Goal: Task Accomplishment & Management: Manage account settings

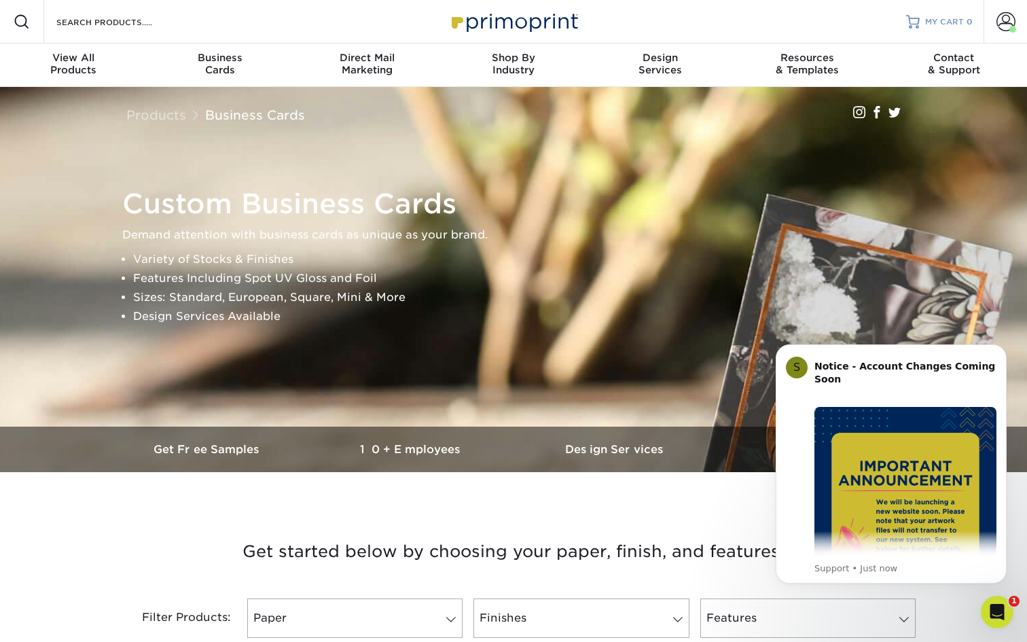
click at [949, 22] on span "MY CART" at bounding box center [944, 22] width 39 height 12
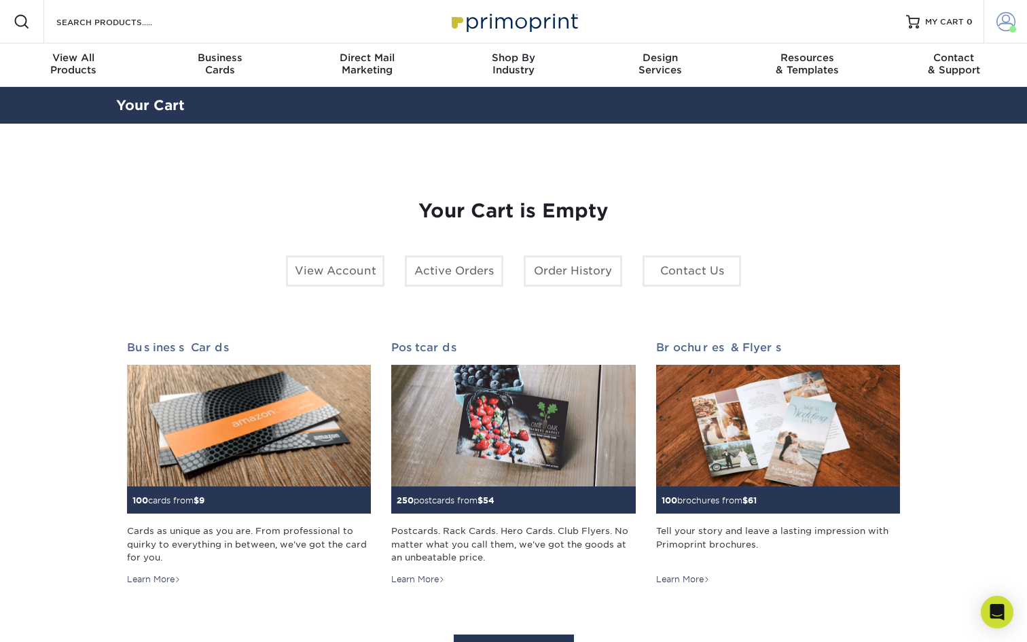
click at [997, 22] on span at bounding box center [1006, 21] width 19 height 19
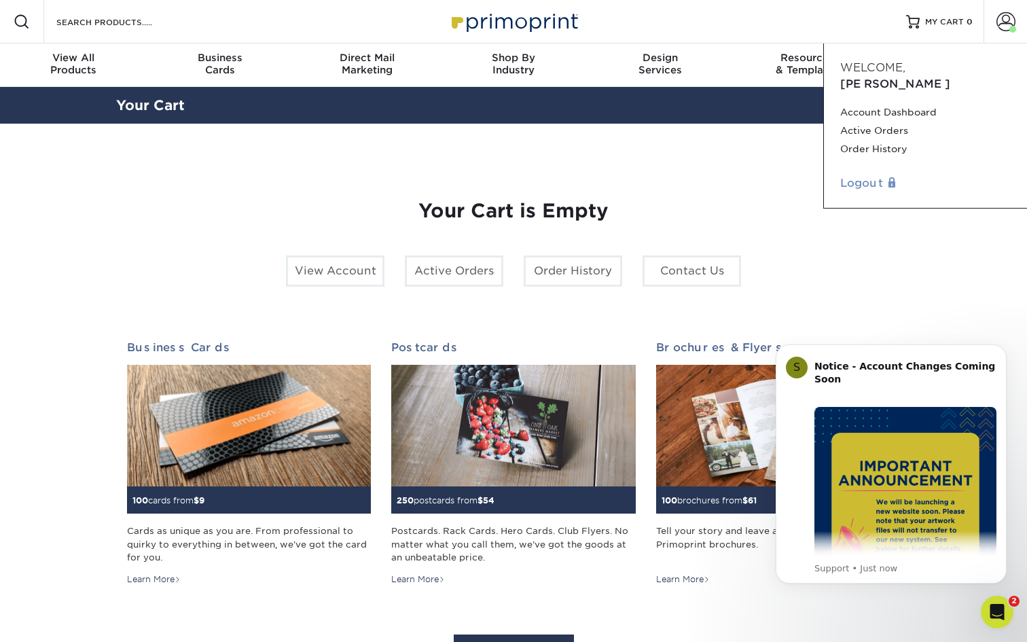
click at [869, 175] on link "Logout" at bounding box center [926, 183] width 171 height 16
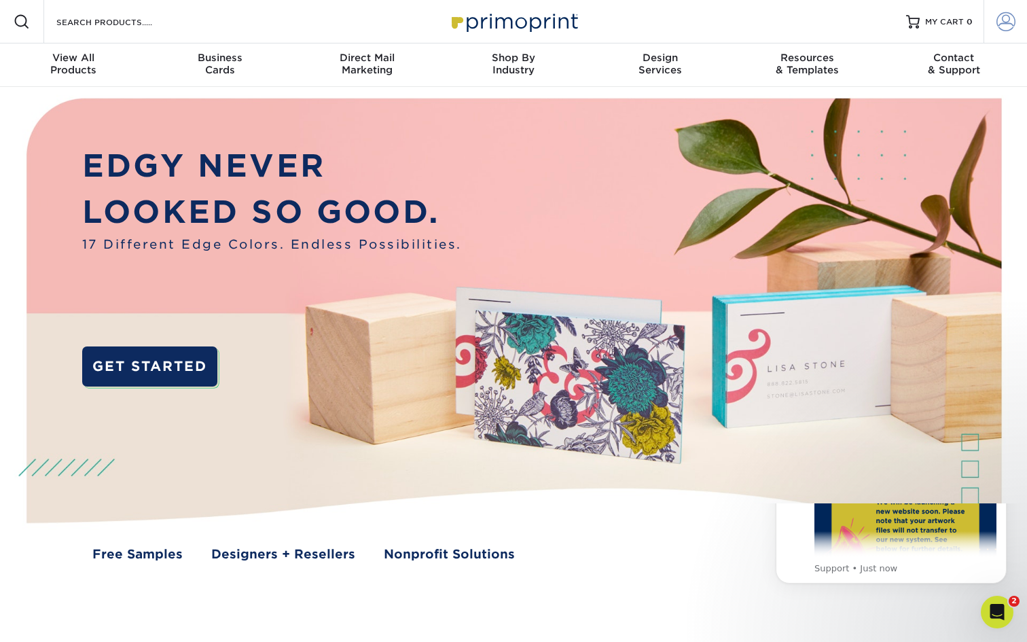
click at [1008, 23] on span at bounding box center [1006, 21] width 19 height 19
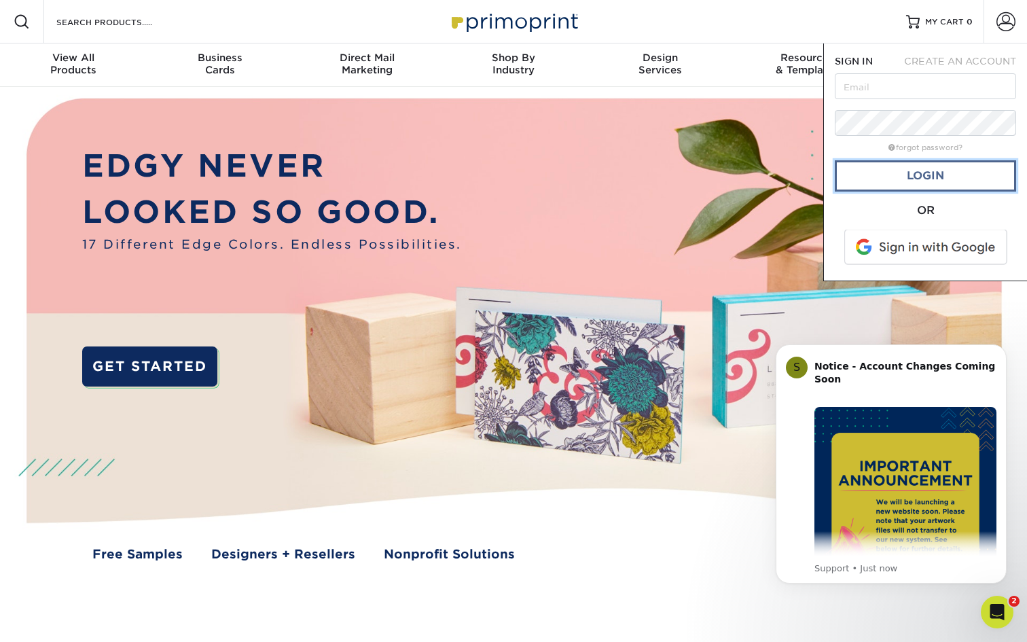
click at [927, 173] on link "Login" at bounding box center [925, 175] width 181 height 31
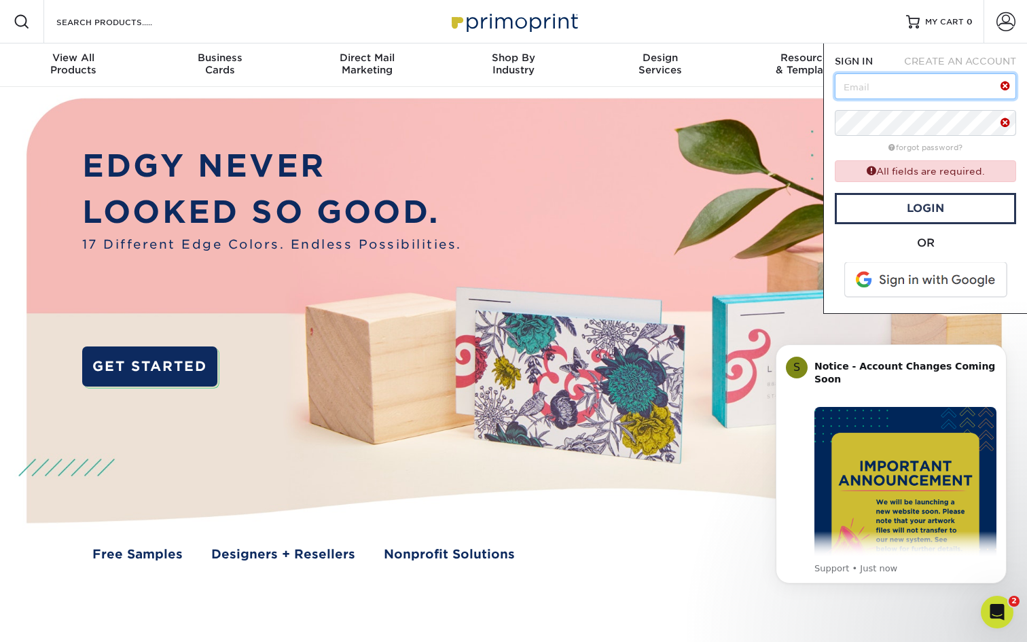
click at [902, 90] on input "text" at bounding box center [925, 86] width 181 height 26
click at [887, 88] on input "text" at bounding box center [925, 86] width 181 height 26
click at [870, 84] on input "text" at bounding box center [925, 86] width 181 height 26
paste input "ksimmen@email.com"
click at [877, 76] on input "ksimmen@email.com" at bounding box center [925, 86] width 181 height 26
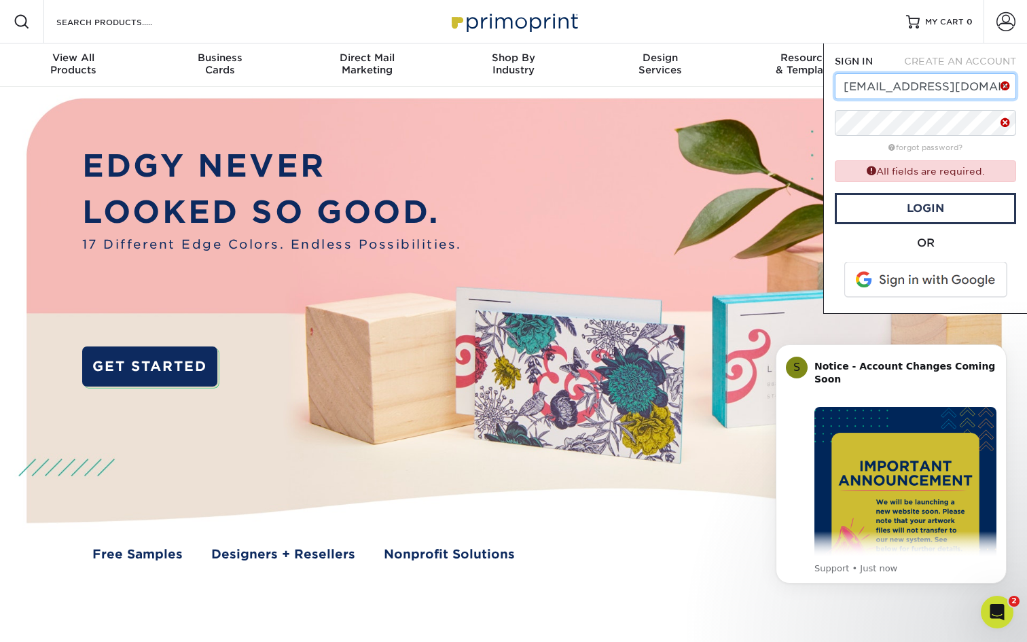
click at [877, 76] on input "ksimmen@email.com" at bounding box center [925, 86] width 181 height 26
paste input "caitlinriesbeck+ks@g"
type input "caitlinriesbeck+ks@gmail.com"
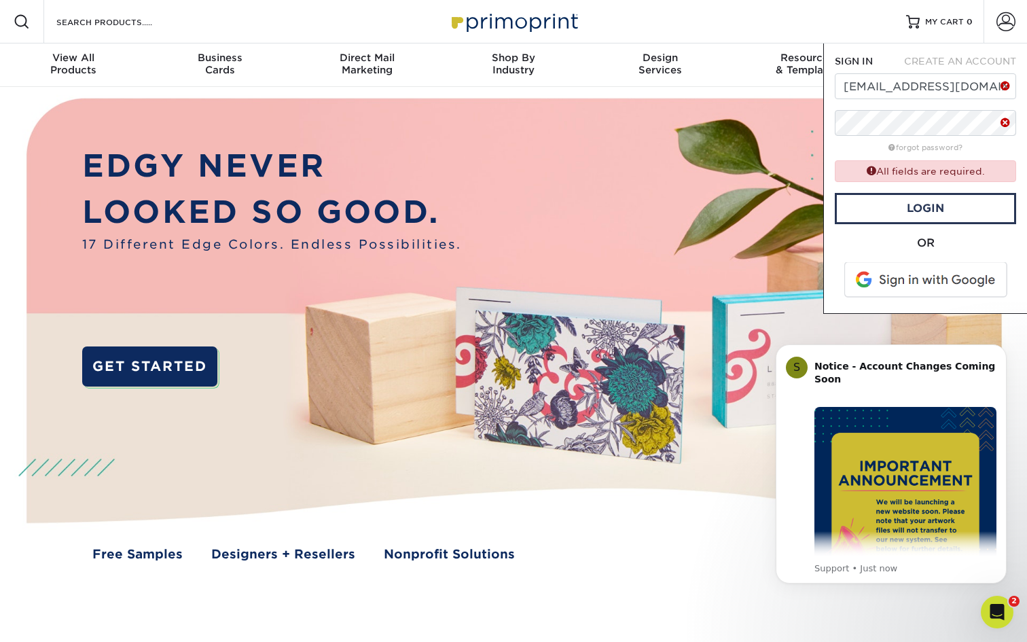
click at [828, 139] on div "SIGN IN CREATE AN ACCOUNT caitlinriesbeck+ks@gmail.com forgot password? All fie…" at bounding box center [926, 178] width 204 height 270
click at [894, 206] on link "Login" at bounding box center [925, 208] width 181 height 31
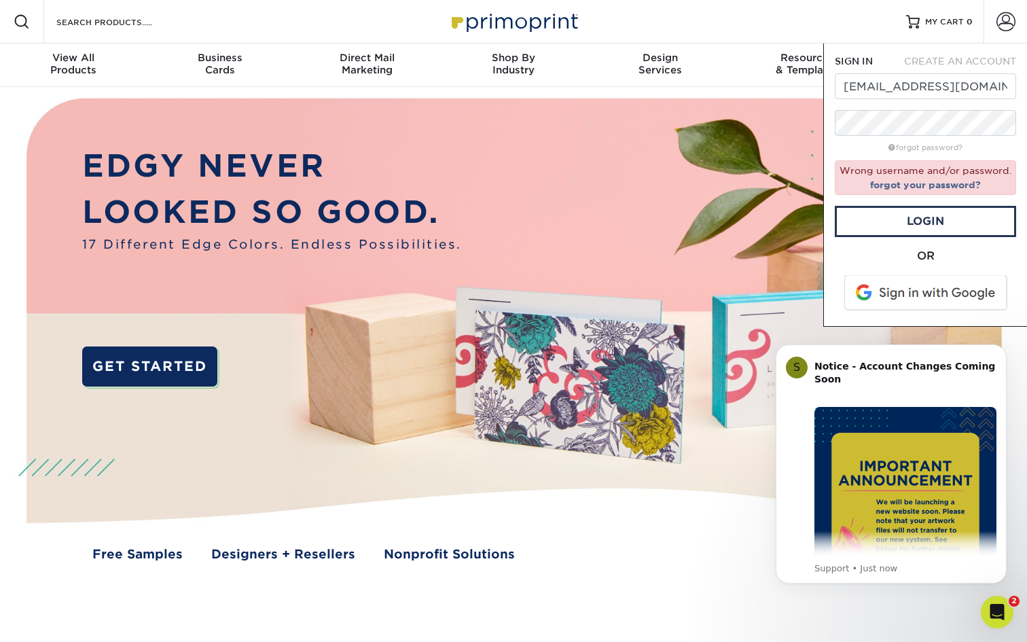
click at [948, 53] on div "SIGN IN CREATE AN ACCOUNT caitlinriesbeck+ks@gmail.com forgot password? Wrong u…" at bounding box center [926, 184] width 204 height 283
click at [948, 60] on span "CREATE AN ACCOUNT" at bounding box center [960, 61] width 112 height 11
type input "caitlinriesbeck+ks@gmail.com"
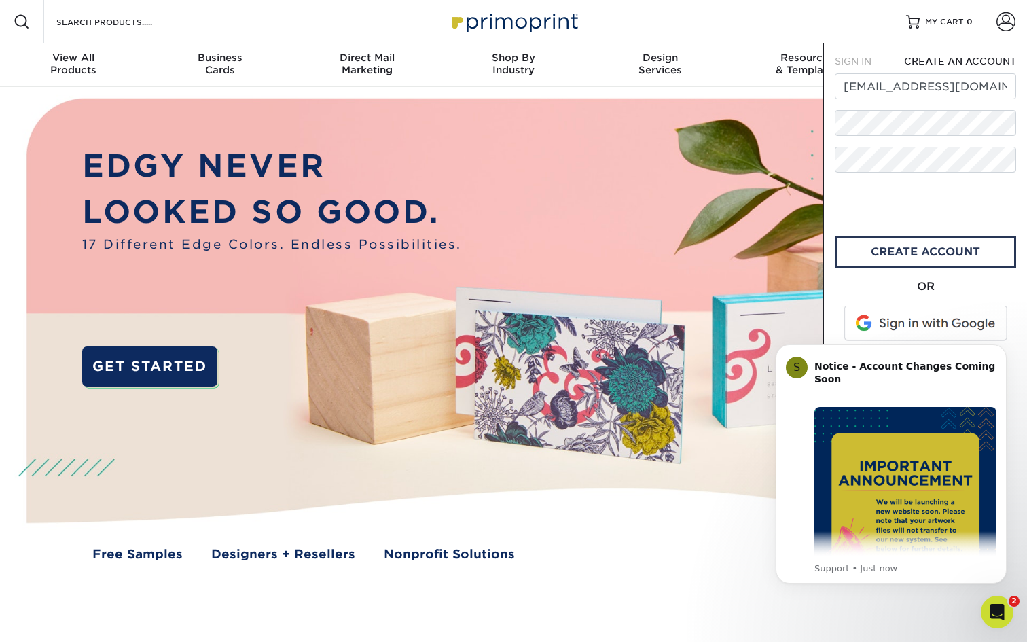
click at [830, 169] on div "SIGN IN CREATE AN ACCOUNT caitlinriesbeck+ks@gmail.com forgot password? Wrong u…" at bounding box center [926, 200] width 204 height 314
click at [891, 259] on link "create account" at bounding box center [925, 251] width 181 height 31
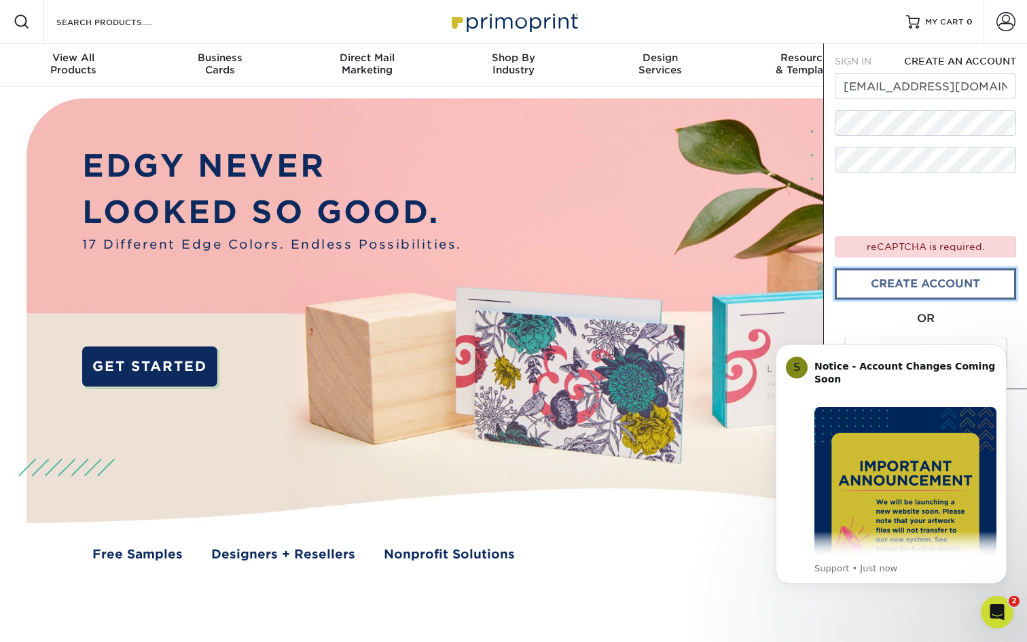
click at [895, 278] on link "create account" at bounding box center [925, 283] width 181 height 31
